Goal: Task Accomplishment & Management: Complete application form

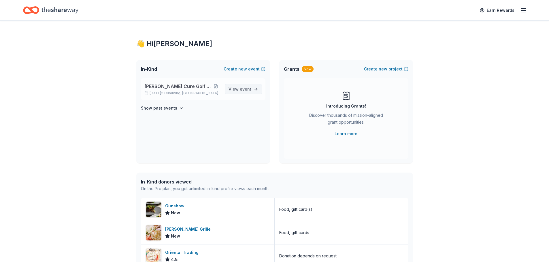
click at [245, 89] on span "event" at bounding box center [246, 89] width 12 height 5
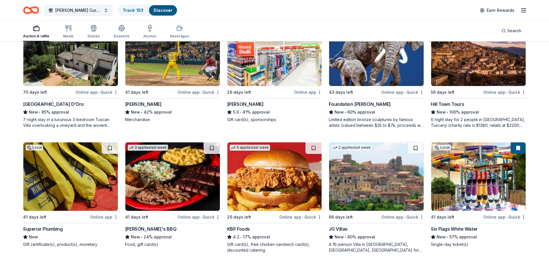
scroll to position [519, 0]
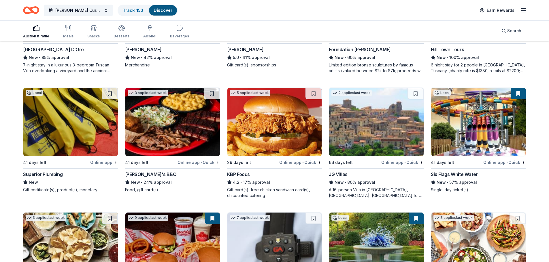
click at [166, 125] on img at bounding box center [172, 122] width 95 height 69
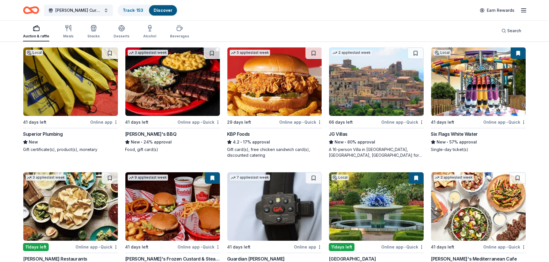
scroll to position [576, 0]
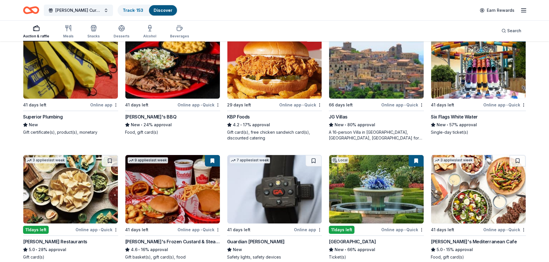
click at [468, 77] on img at bounding box center [478, 64] width 95 height 69
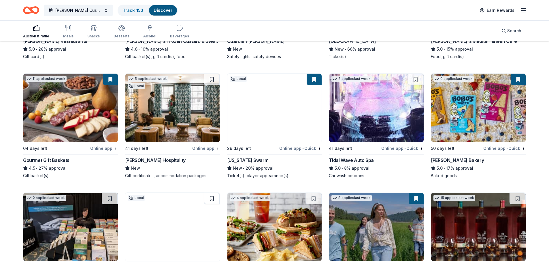
scroll to position [778, 0]
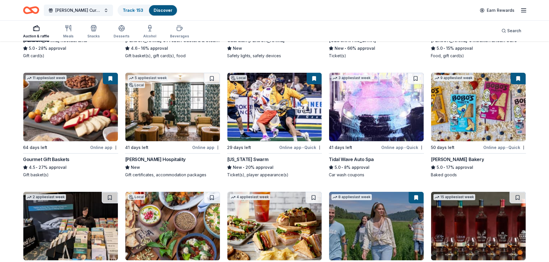
click at [54, 158] on div "Gourmet Gift Baskets" at bounding box center [46, 159] width 46 height 7
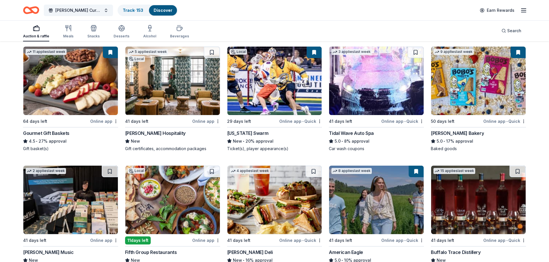
scroll to position [801, 0]
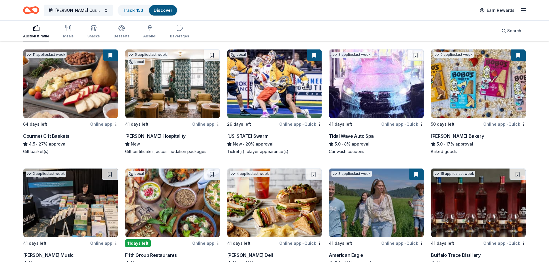
click at [264, 75] on img at bounding box center [274, 84] width 95 height 69
click at [377, 83] on img at bounding box center [376, 84] width 95 height 69
click at [179, 91] on img at bounding box center [172, 84] width 95 height 69
click at [149, 75] on img at bounding box center [172, 84] width 95 height 69
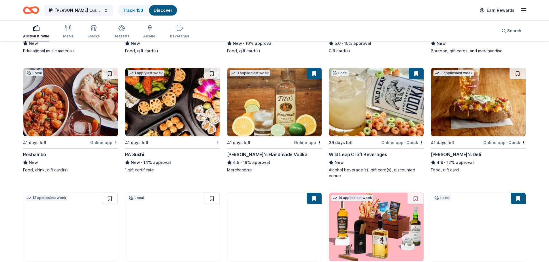
scroll to position [1032, 0]
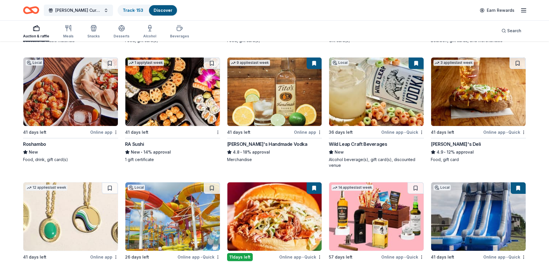
click at [169, 101] on img at bounding box center [172, 92] width 95 height 69
click at [471, 90] on img at bounding box center [478, 92] width 95 height 69
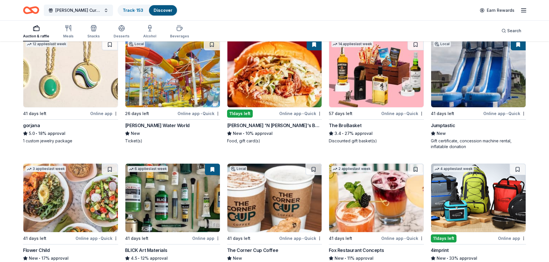
scroll to position [1195, 0]
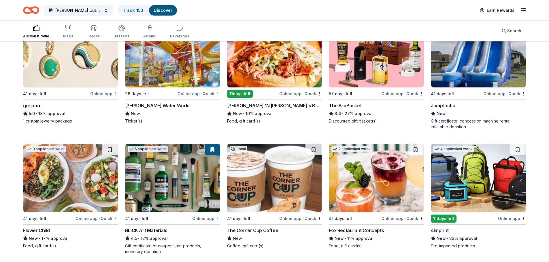
click at [255, 60] on img at bounding box center [274, 53] width 95 height 69
click at [481, 63] on img at bounding box center [478, 53] width 95 height 69
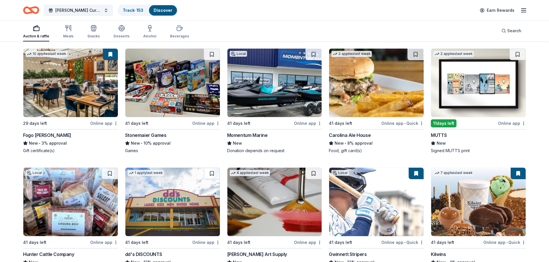
scroll to position [1655, 0]
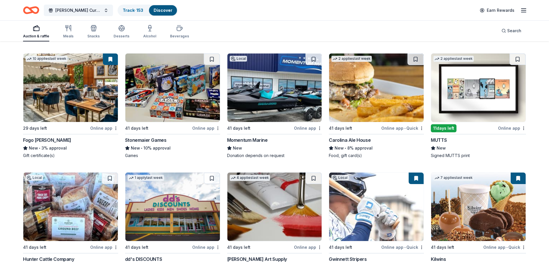
click at [479, 93] on img at bounding box center [478, 88] width 95 height 69
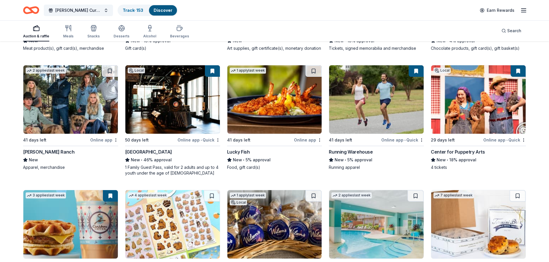
scroll to position [1886, 0]
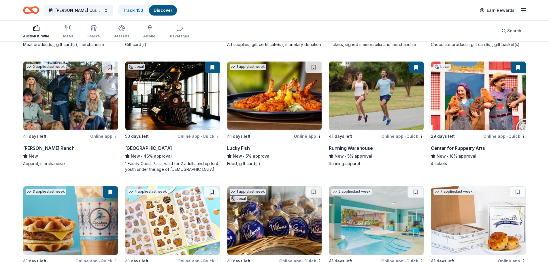
click at [481, 109] on img at bounding box center [478, 96] width 95 height 69
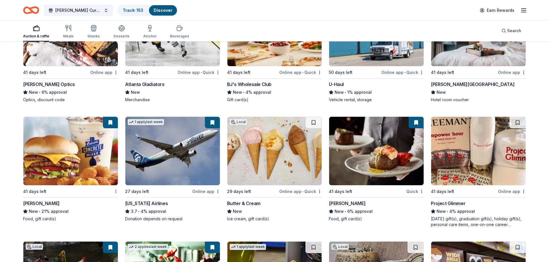
scroll to position [2719, 0]
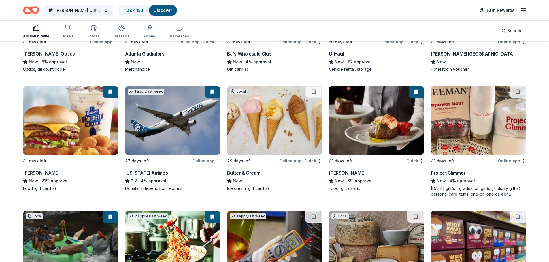
click at [387, 129] on img at bounding box center [376, 120] width 95 height 69
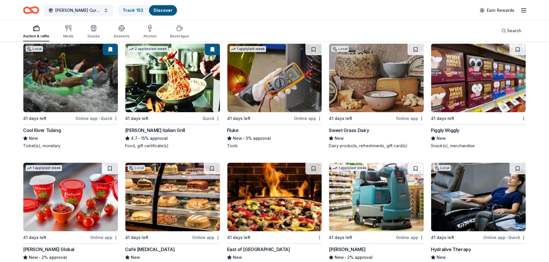
scroll to position [2935, 0]
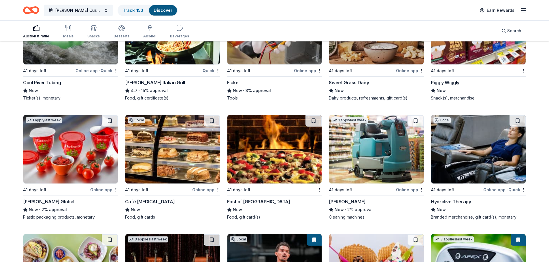
click at [158, 152] on img at bounding box center [172, 149] width 95 height 69
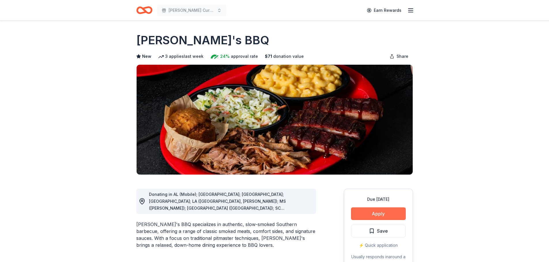
click at [381, 212] on button "Apply" at bounding box center [378, 214] width 55 height 13
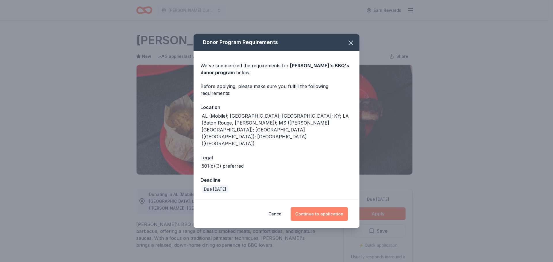
click at [314, 207] on button "Continue to application" at bounding box center [319, 214] width 57 height 14
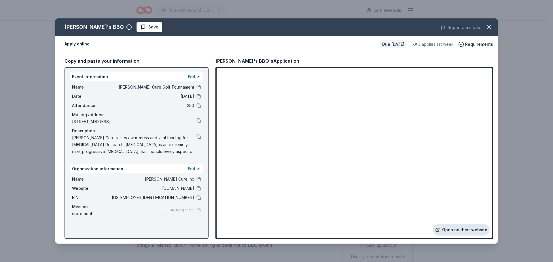
click at [452, 230] on link "Open on their website" at bounding box center [461, 230] width 57 height 12
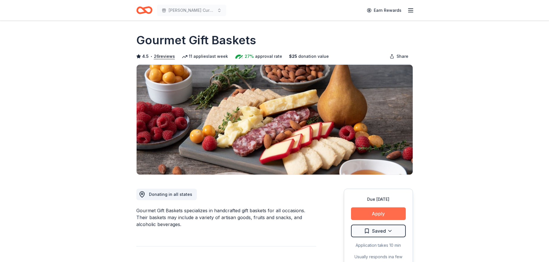
click at [379, 212] on button "Apply" at bounding box center [378, 214] width 55 height 13
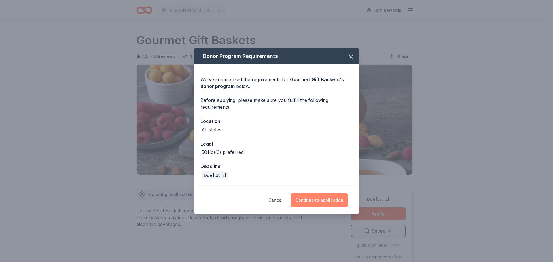
click at [320, 200] on button "Continue to application" at bounding box center [319, 201] width 57 height 14
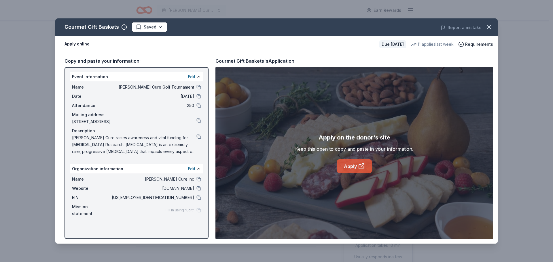
click at [350, 166] on link "Apply" at bounding box center [354, 167] width 35 height 14
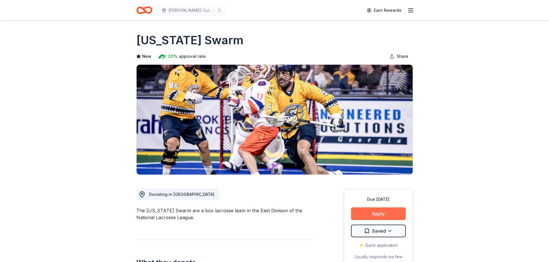
click at [386, 211] on button "Apply" at bounding box center [378, 214] width 55 height 13
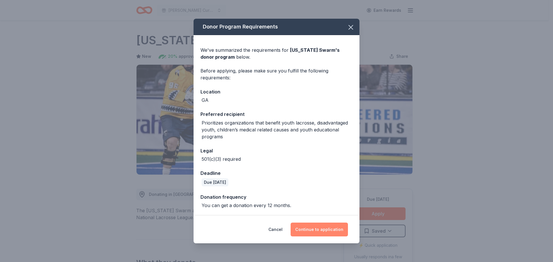
click at [323, 232] on button "Continue to application" at bounding box center [319, 230] width 57 height 14
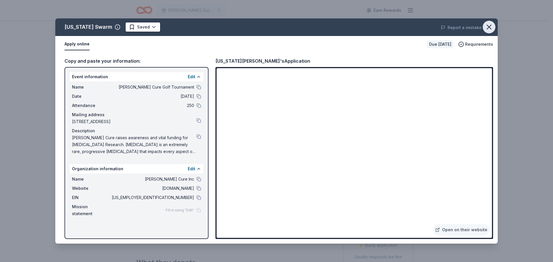
click at [487, 27] on icon "button" at bounding box center [489, 27] width 8 height 8
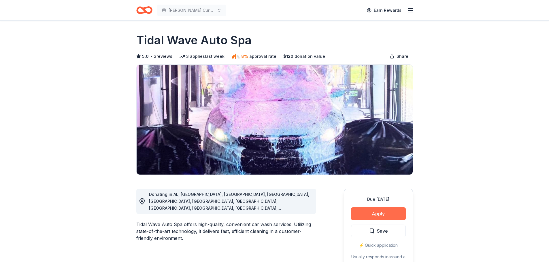
click at [389, 213] on button "Apply" at bounding box center [378, 214] width 55 height 13
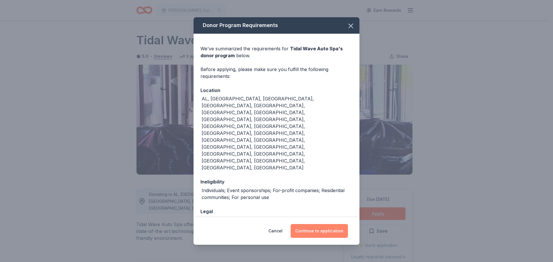
click at [336, 224] on button "Continue to application" at bounding box center [319, 231] width 57 height 14
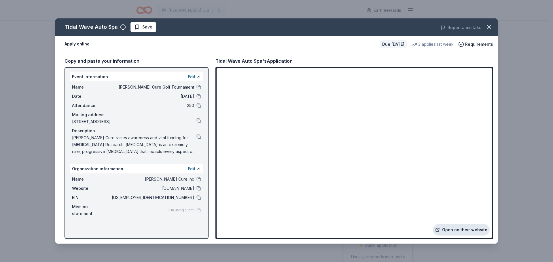
click at [455, 228] on link "Open on their website" at bounding box center [461, 230] width 57 height 12
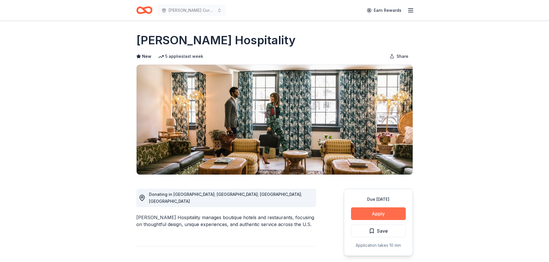
click at [388, 210] on button "Apply" at bounding box center [378, 214] width 55 height 13
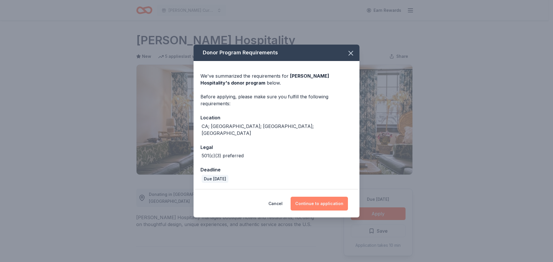
click at [321, 199] on button "Continue to application" at bounding box center [319, 204] width 57 height 14
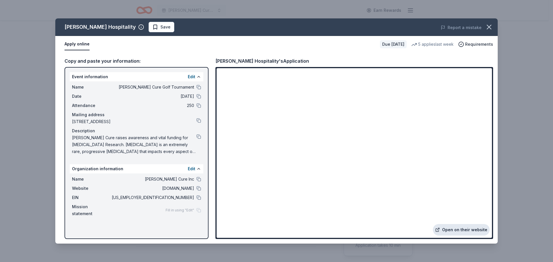
click at [461, 229] on link "Open on their website" at bounding box center [461, 230] width 57 height 12
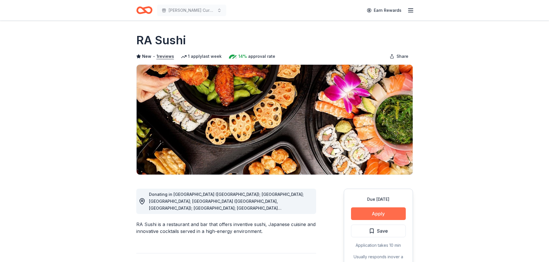
click at [381, 212] on button "Apply" at bounding box center [378, 214] width 55 height 13
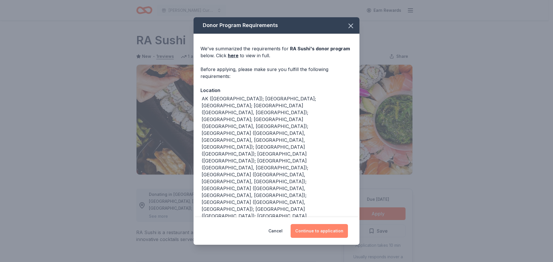
click at [324, 231] on button "Continue to application" at bounding box center [319, 231] width 57 height 14
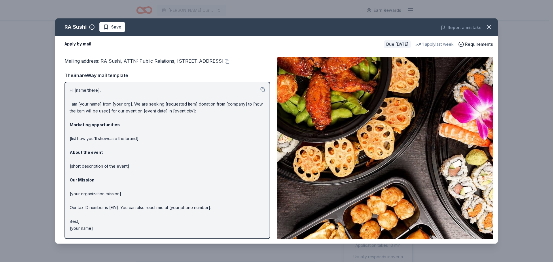
click at [173, 62] on span "RA Sushi, ATTN: Public Relations, 21500 Biscayne Boulevard, Suite 900, Aventura…" at bounding box center [162, 61] width 123 height 6
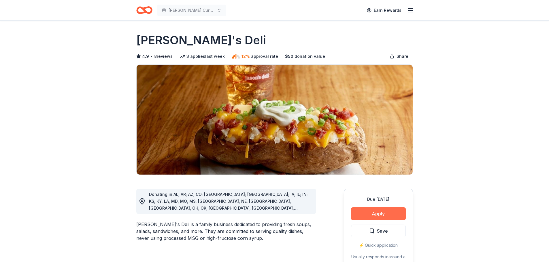
click at [374, 218] on button "Apply" at bounding box center [378, 214] width 55 height 13
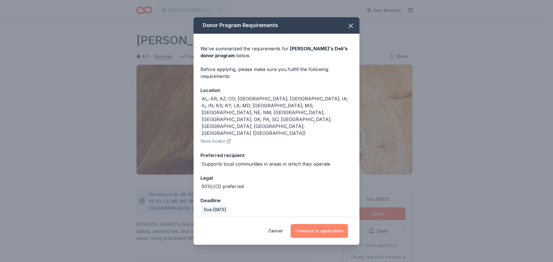
click at [315, 224] on button "Continue to application" at bounding box center [319, 231] width 57 height 14
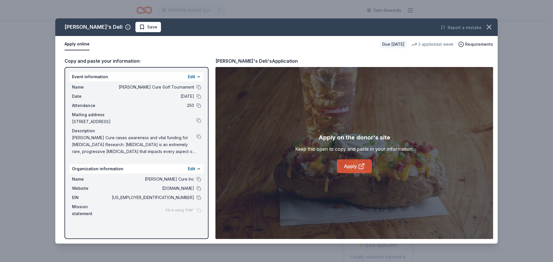
click at [352, 169] on link "Apply" at bounding box center [354, 167] width 35 height 14
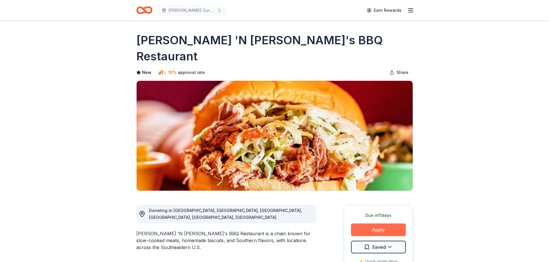
click at [377, 224] on button "Apply" at bounding box center [378, 230] width 55 height 13
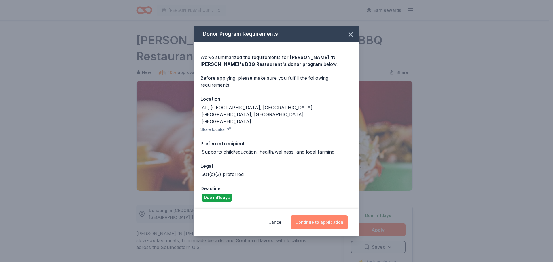
click at [310, 216] on button "Continue to application" at bounding box center [319, 223] width 57 height 14
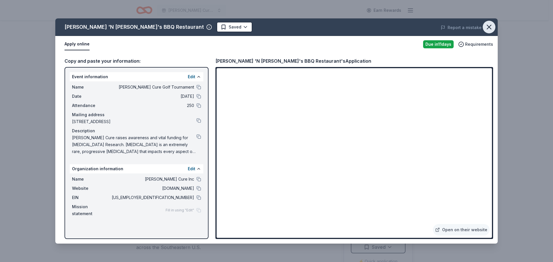
click at [492, 26] on icon "button" at bounding box center [489, 27] width 8 height 8
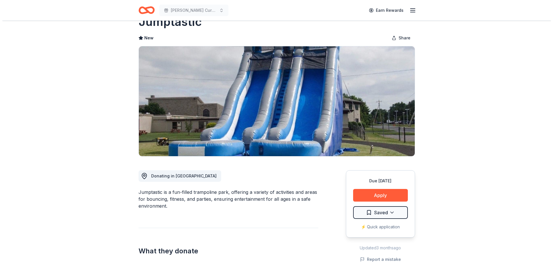
scroll to position [29, 0]
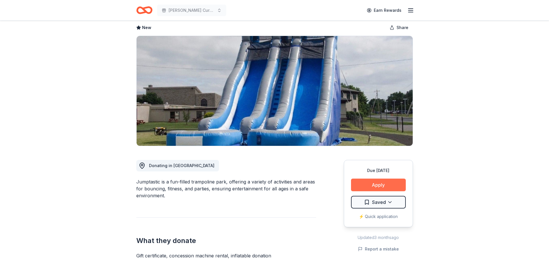
click at [379, 187] on button "Apply" at bounding box center [378, 185] width 55 height 13
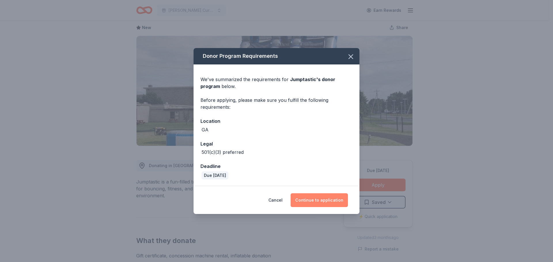
click at [315, 202] on button "Continue to application" at bounding box center [319, 201] width 57 height 14
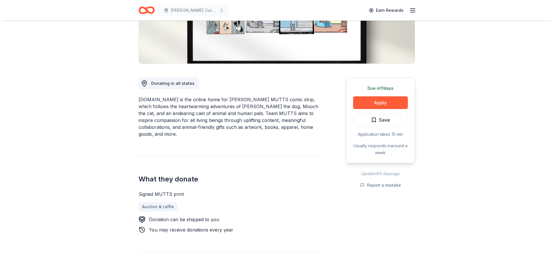
scroll to position [173, 0]
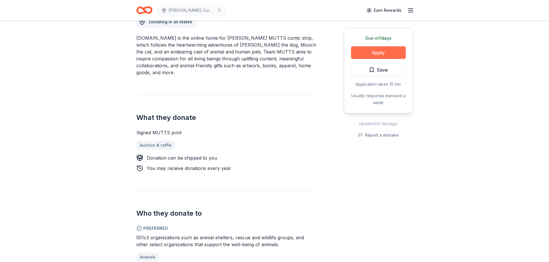
click at [380, 51] on button "Apply" at bounding box center [378, 52] width 55 height 13
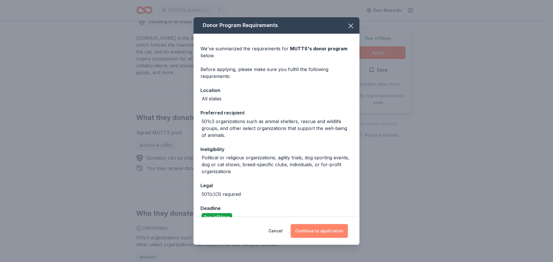
click at [324, 228] on button "Continue to application" at bounding box center [319, 231] width 57 height 14
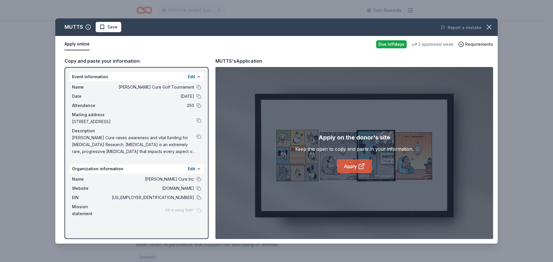
click at [358, 169] on icon at bounding box center [361, 166] width 7 height 7
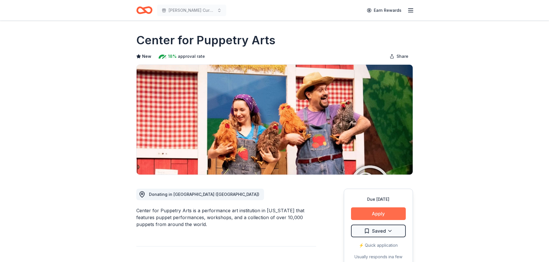
click at [379, 220] on button "Apply" at bounding box center [378, 214] width 55 height 13
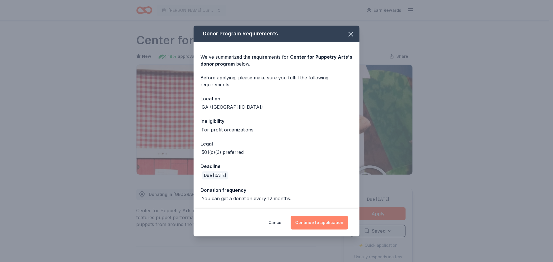
click at [320, 225] on button "Continue to application" at bounding box center [319, 223] width 57 height 14
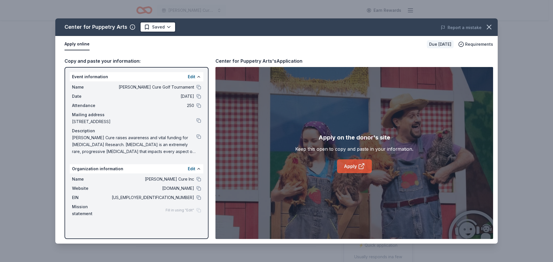
click at [360, 164] on icon at bounding box center [361, 166] width 7 height 7
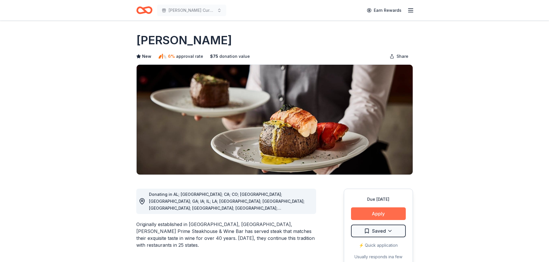
click at [375, 216] on button "Apply" at bounding box center [378, 214] width 55 height 13
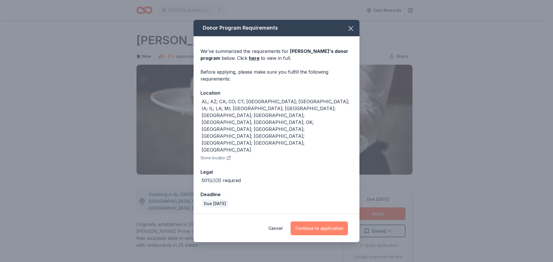
click at [315, 222] on button "Continue to application" at bounding box center [319, 229] width 57 height 14
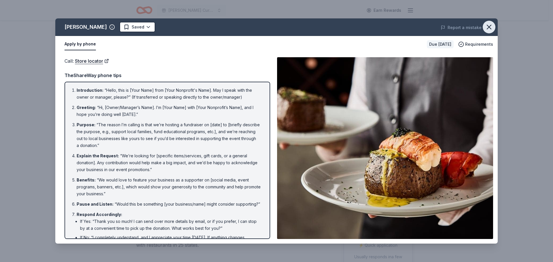
click at [487, 26] on icon "button" at bounding box center [489, 27] width 8 height 8
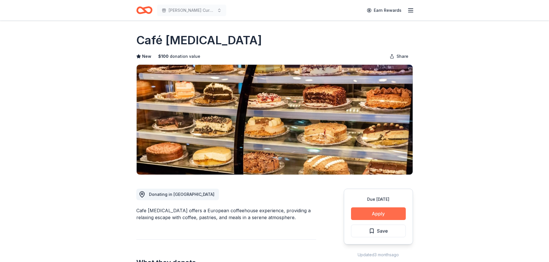
click at [389, 214] on button "Apply" at bounding box center [378, 214] width 55 height 13
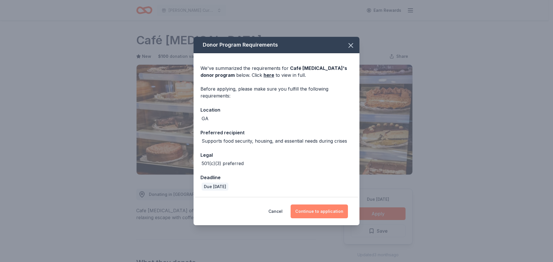
click at [309, 212] on button "Continue to application" at bounding box center [319, 212] width 57 height 14
